Goal: Go to known website: Access a specific website the user already knows

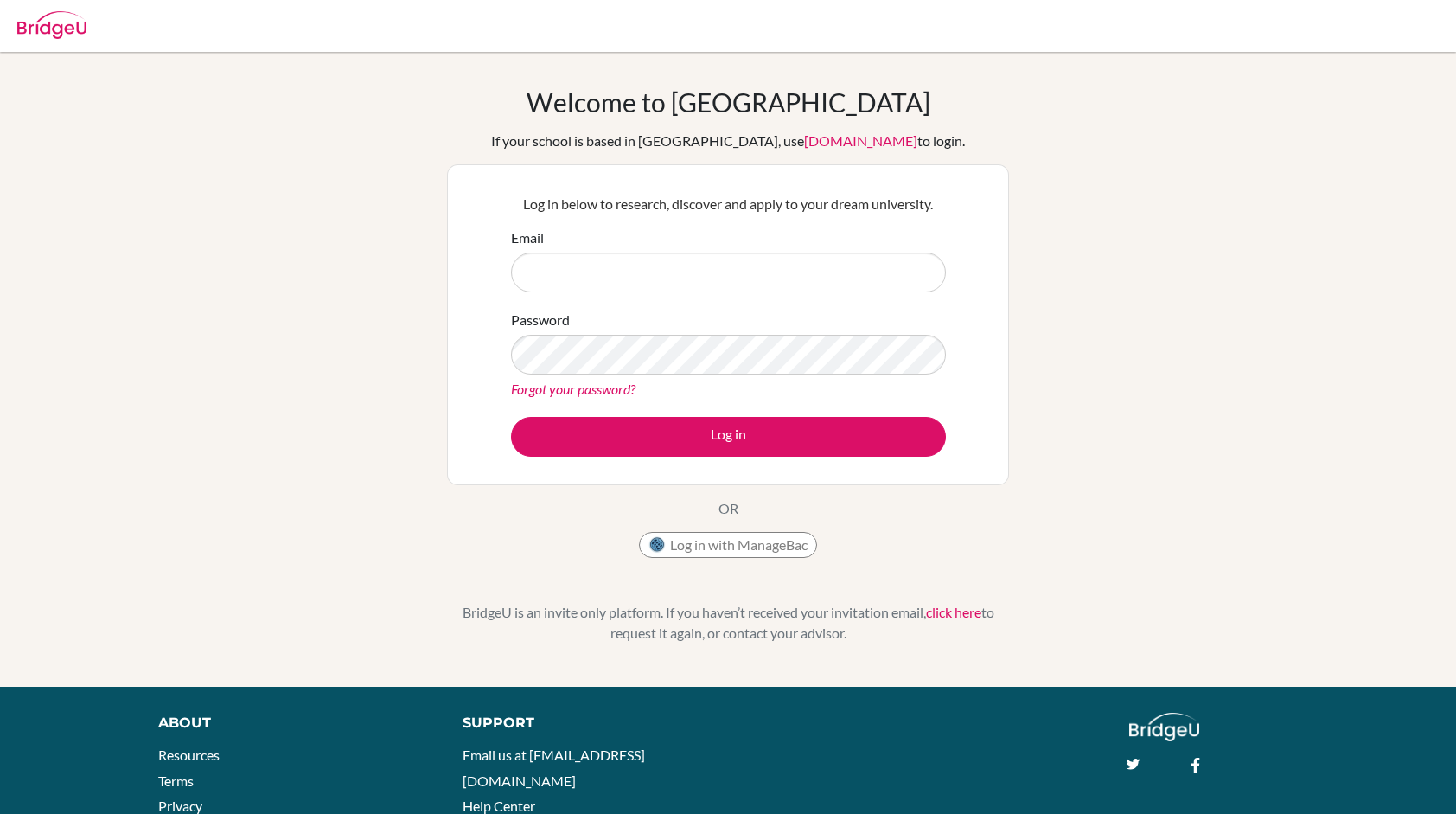
click at [75, 14] on img at bounding box center [52, 25] width 70 height 27
click at [69, 38] on img at bounding box center [52, 25] width 70 height 27
click at [804, 138] on link "[DOMAIN_NAME]" at bounding box center [861, 141] width 113 height 16
